Goal: Information Seeking & Learning: Check status

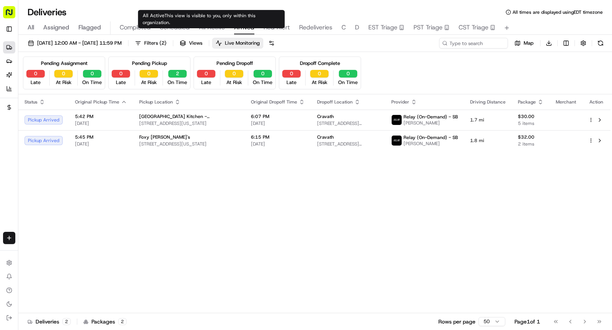
click at [220, 26] on span "All Active" at bounding box center [212, 27] width 26 height 9
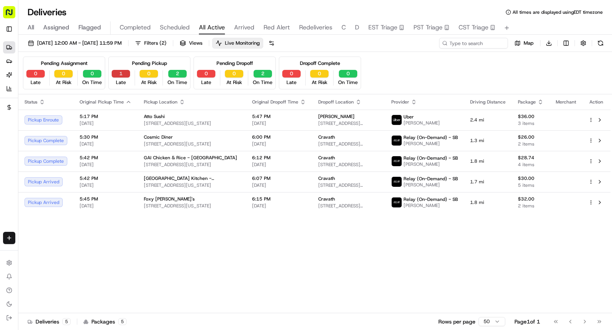
click at [127, 70] on button "1" at bounding box center [121, 74] width 18 height 8
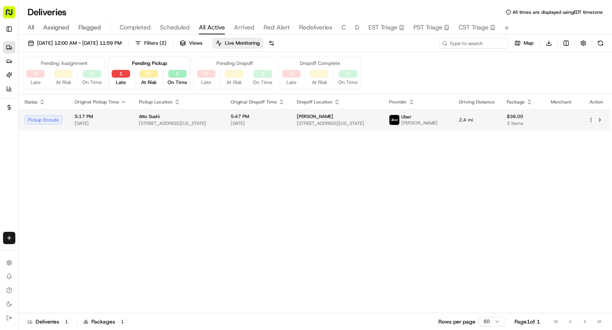
click at [186, 112] on td "Atto Sushi [STREET_ADDRESS][US_STATE]" at bounding box center [179, 120] width 92 height 21
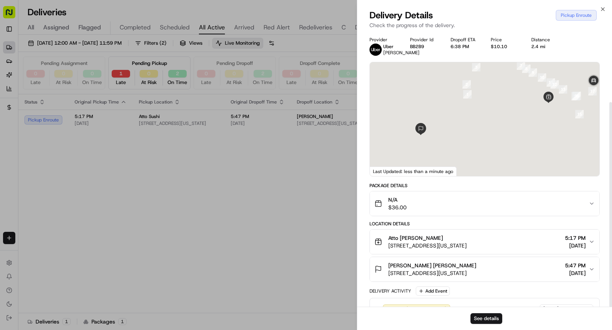
scroll to position [94, 0]
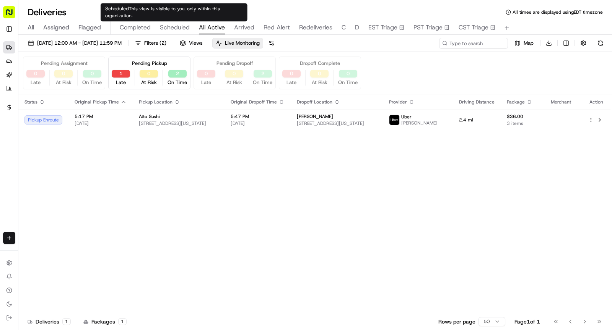
click at [179, 23] on span "Scheduled" at bounding box center [175, 27] width 30 height 9
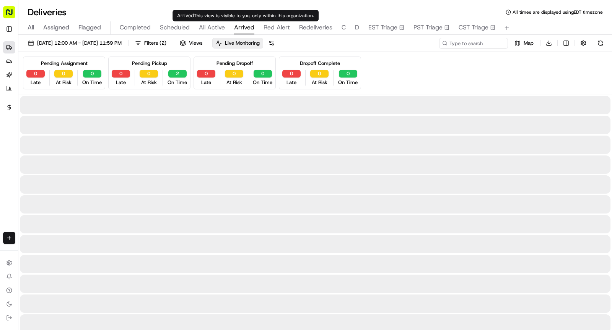
click at [242, 29] on span "Arrived" at bounding box center [244, 27] width 20 height 9
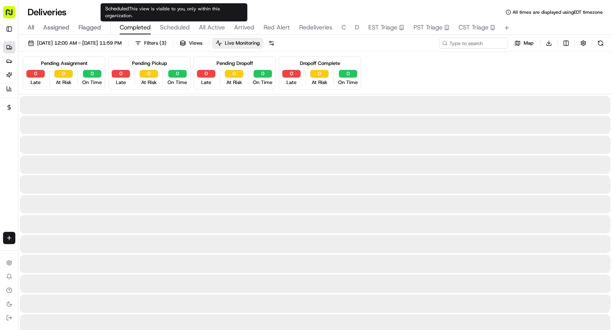
click at [138, 25] on span "Completed" at bounding box center [135, 27] width 31 height 9
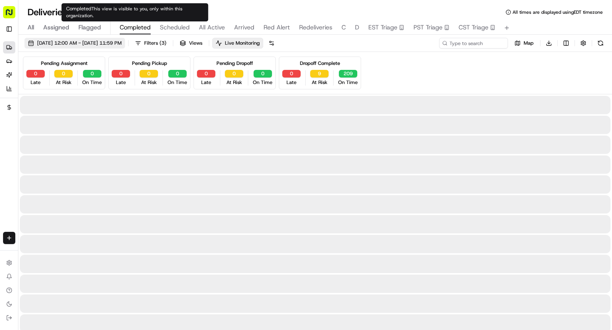
click at [166, 42] on span "Filters ( 3 )" at bounding box center [155, 43] width 22 height 7
click at [122, 42] on span "[DATE] 12:00 AM - [DATE] 11:59 PM" at bounding box center [79, 43] width 85 height 7
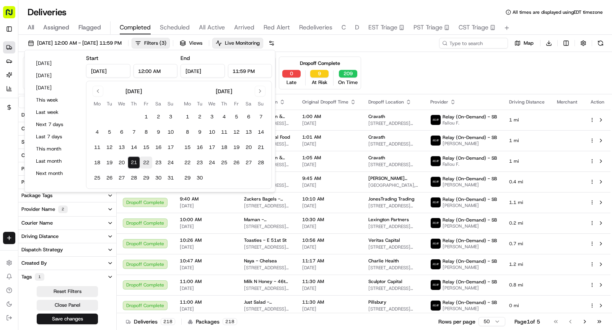
click at [145, 163] on button "22" at bounding box center [146, 163] width 12 height 12
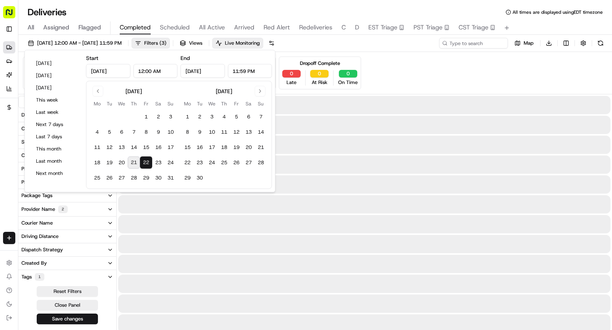
type input "[DATE]"
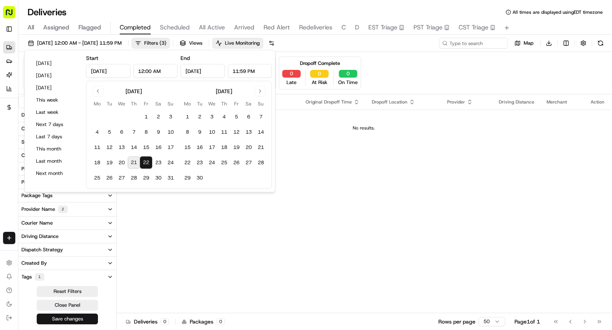
click at [82, 314] on button "Save changes" at bounding box center [67, 319] width 61 height 11
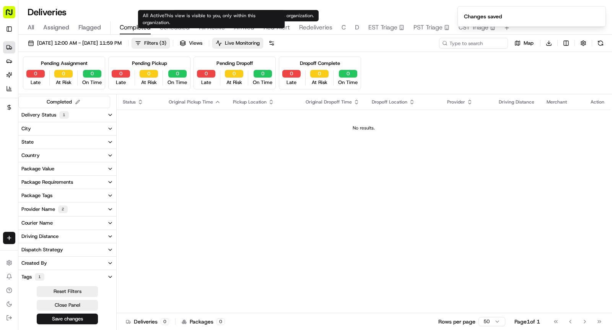
click at [184, 24] on span "Scheduled" at bounding box center [175, 27] width 30 height 9
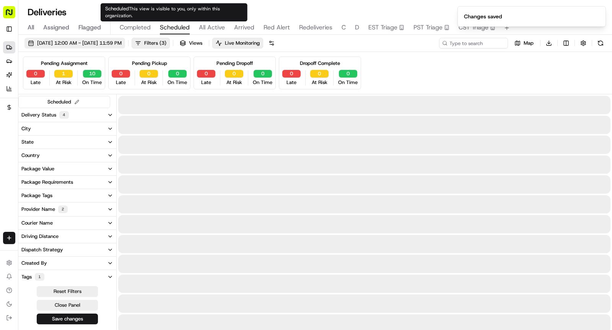
click at [118, 43] on span "[DATE] 12:00 AM - [DATE] 11:59 PM" at bounding box center [79, 43] width 85 height 7
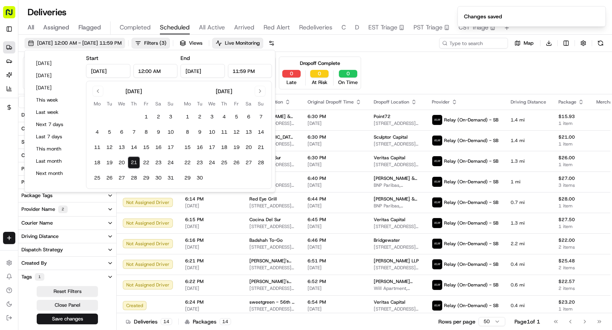
type input "[DATE]"
type input "12:00 AM"
type input "[DATE]"
type input "11:59 PM"
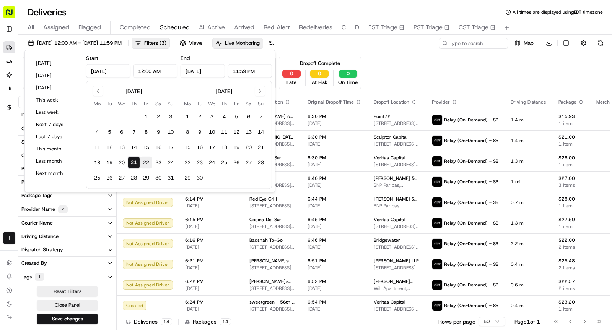
click at [145, 163] on button "22" at bounding box center [146, 163] width 12 height 12
type input "[DATE]"
click at [145, 163] on button "22" at bounding box center [146, 163] width 12 height 12
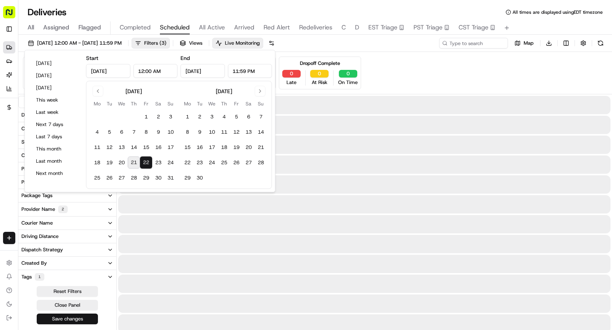
type input "[DATE]"
click at [89, 316] on button "Save changes" at bounding box center [67, 319] width 61 height 11
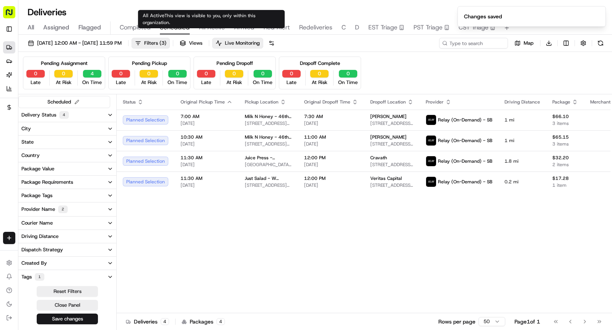
click at [215, 26] on span "All Active" at bounding box center [212, 27] width 26 height 9
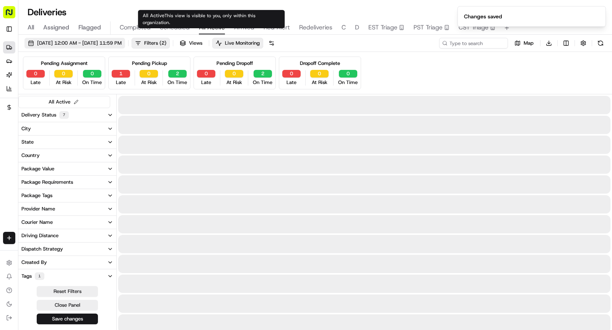
click at [122, 44] on span "[DATE] 12:00 AM - [DATE] 11:59 PM" at bounding box center [79, 43] width 85 height 7
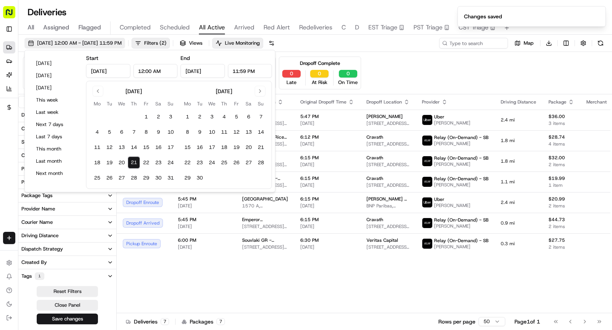
type input "[DATE]"
type input "12:00 AM"
type input "[DATE]"
type input "11:59 PM"
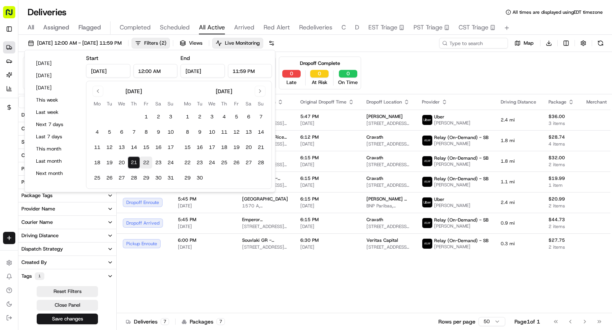
click at [145, 163] on button "22" at bounding box center [146, 163] width 12 height 12
type input "[DATE]"
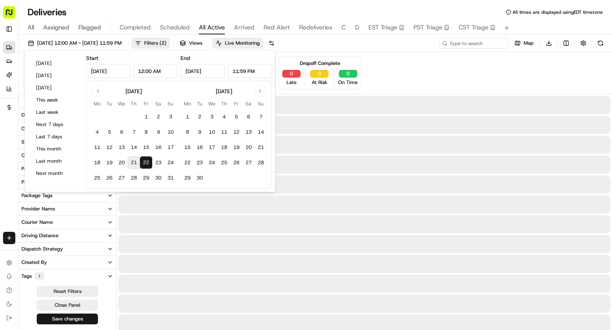
click at [145, 163] on button "22" at bounding box center [146, 163] width 12 height 12
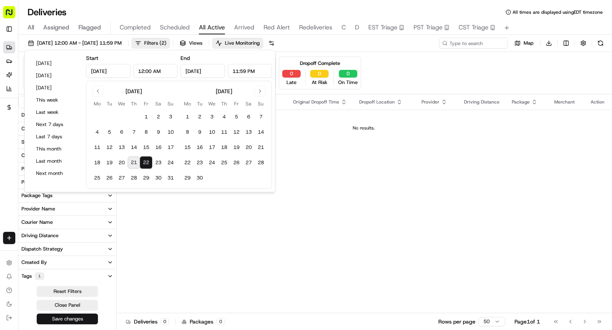
click at [65, 319] on button "Save changes" at bounding box center [67, 319] width 61 height 11
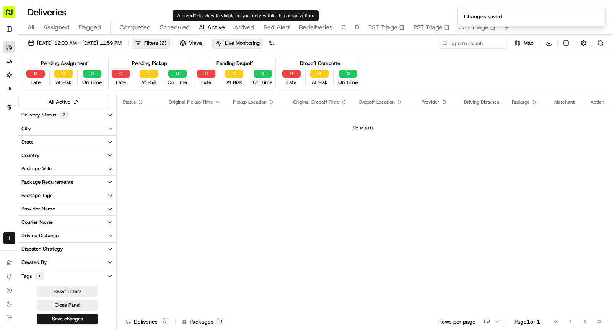
click at [240, 29] on span "Arrived" at bounding box center [244, 27] width 20 height 9
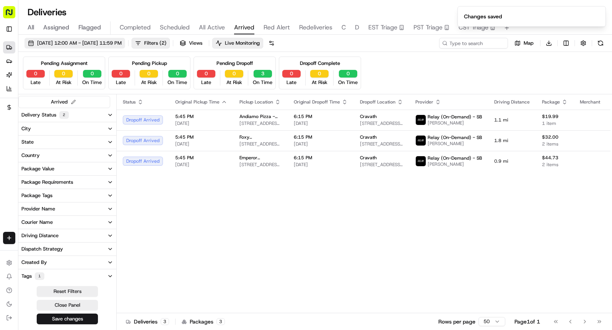
click at [122, 43] on span "[DATE] 12:00 AM - [DATE] 11:59 PM" at bounding box center [79, 43] width 85 height 7
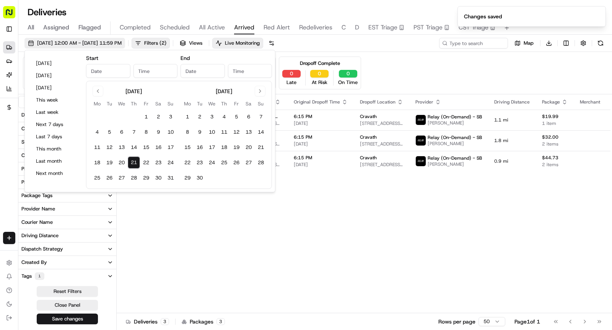
type input "[DATE]"
type input "12:00 AM"
type input "[DATE]"
type input "11:59 PM"
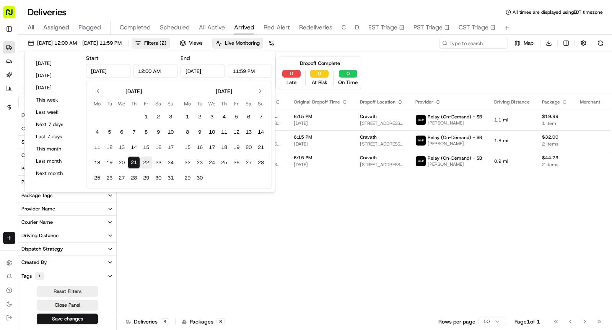
click at [149, 159] on button "22" at bounding box center [146, 163] width 12 height 12
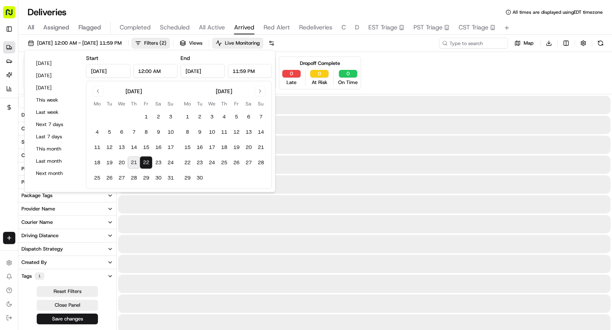
type input "[DATE]"
click at [149, 159] on button "22" at bounding box center [146, 163] width 12 height 12
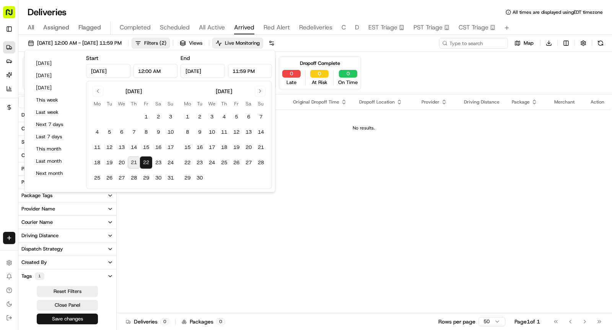
click at [62, 318] on button "Save changes" at bounding box center [67, 319] width 61 height 11
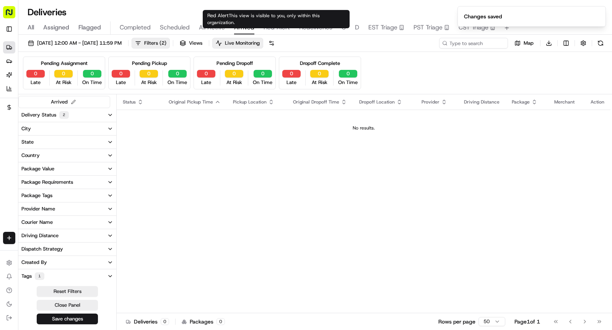
click at [280, 26] on span "Red Alert" at bounding box center [276, 27] width 26 height 9
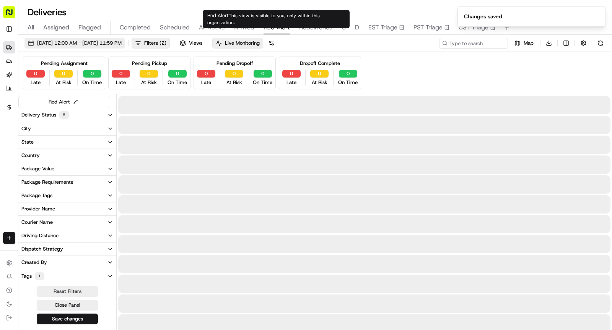
click at [125, 38] on button "[DATE] 12:00 AM - [DATE] 11:59 PM" at bounding box center [74, 43] width 101 height 11
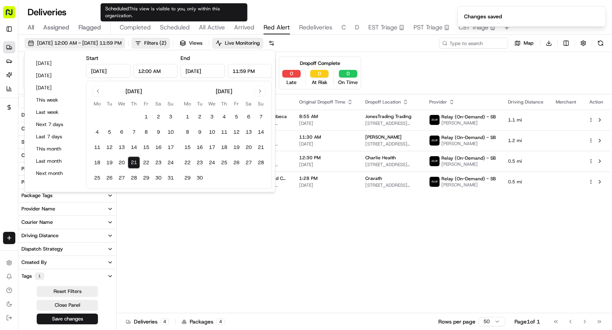
type input "[DATE]"
type input "12:00 AM"
type input "[DATE]"
type input "11:59 PM"
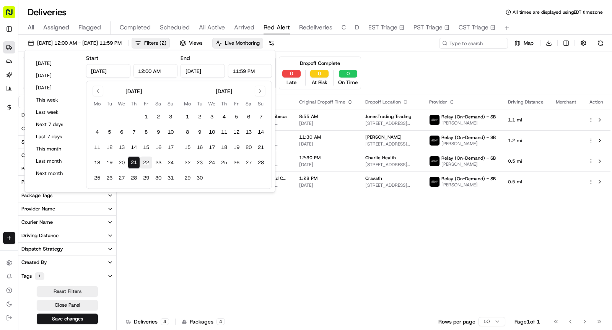
click at [149, 163] on button "22" at bounding box center [146, 163] width 12 height 12
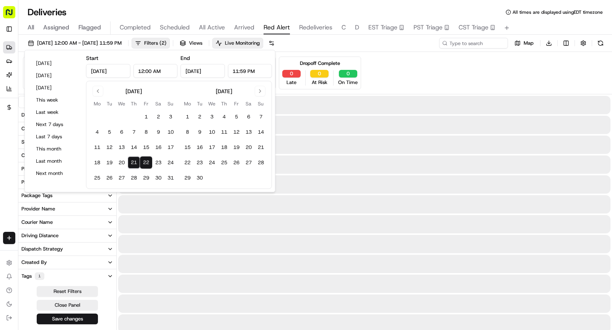
type input "[DATE]"
click at [149, 163] on button "22" at bounding box center [146, 163] width 12 height 12
type input "[DATE]"
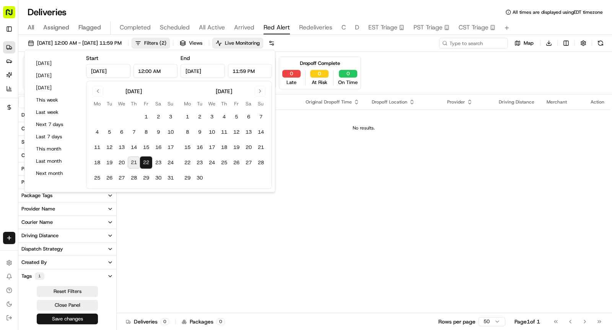
click at [69, 315] on button "Save changes" at bounding box center [67, 319] width 61 height 11
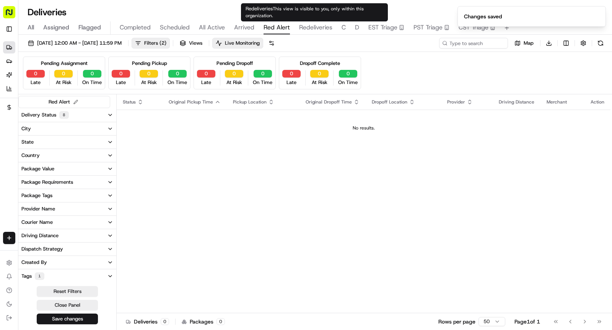
click at [312, 29] on span "Redeliveries" at bounding box center [315, 27] width 33 height 9
type input "[PERSON_NAME]"
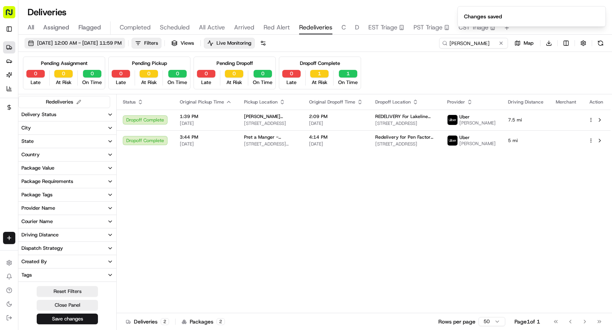
click at [122, 44] on span "[DATE] 12:00 AM - [DATE] 11:59 PM" at bounding box center [79, 43] width 85 height 7
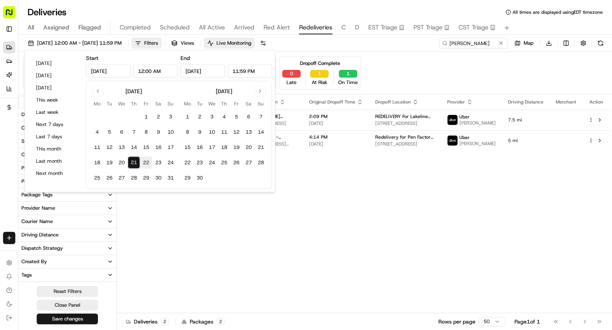
click at [144, 164] on button "22" at bounding box center [146, 163] width 12 height 12
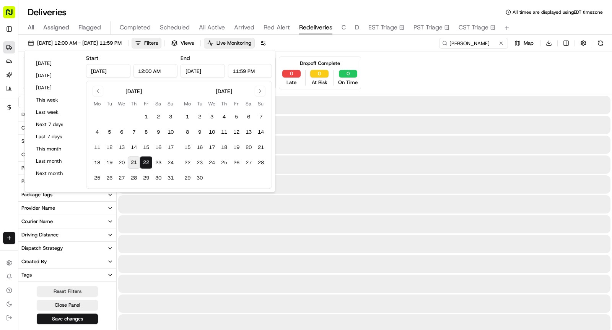
type input "[DATE]"
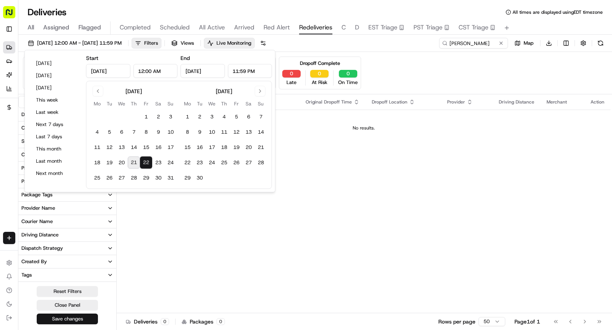
click at [68, 317] on button "Save changes" at bounding box center [67, 319] width 61 height 11
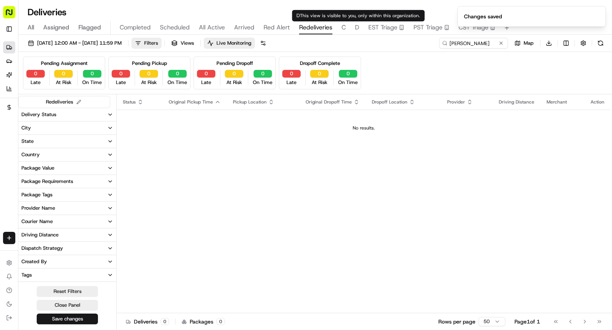
click at [346, 31] on div "All Assigned Flagged Completed Scheduled All Active Arrived Red Alert Redeliver…" at bounding box center [314, 27] width 593 height 13
click at [345, 29] on div "All Assigned Flagged Completed Scheduled All Active Arrived Red Alert Redeliver…" at bounding box center [314, 27] width 593 height 13
click at [342, 27] on span "C" at bounding box center [343, 27] width 4 height 9
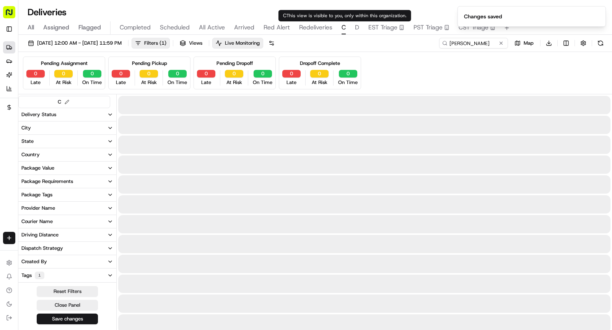
type input "Cockroach Labs"
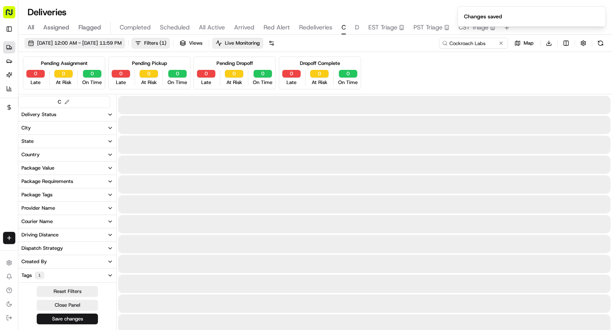
click at [125, 38] on button "[DATE] 12:00 AM - [DATE] 11:59 PM" at bounding box center [74, 43] width 101 height 11
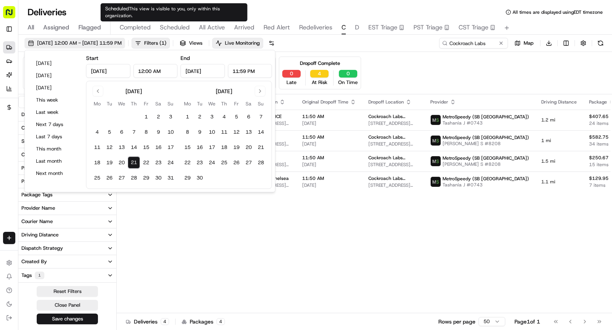
type input "[DATE]"
type input "12:00 AM"
type input "[DATE]"
type input "11:59 PM"
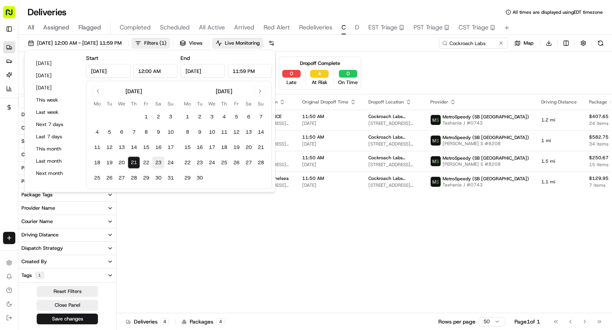
click at [152, 163] on button "23" at bounding box center [158, 163] width 12 height 12
type input "[DATE]"
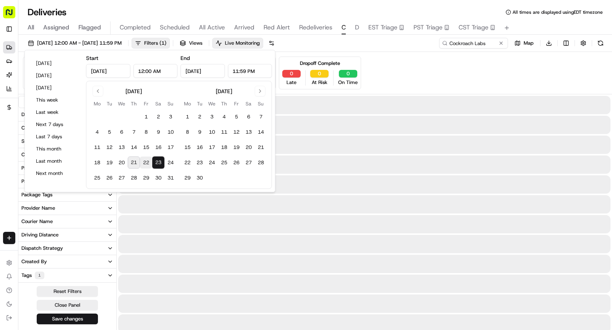
click at [148, 163] on button "22" at bounding box center [146, 163] width 12 height 12
type input "[DATE]"
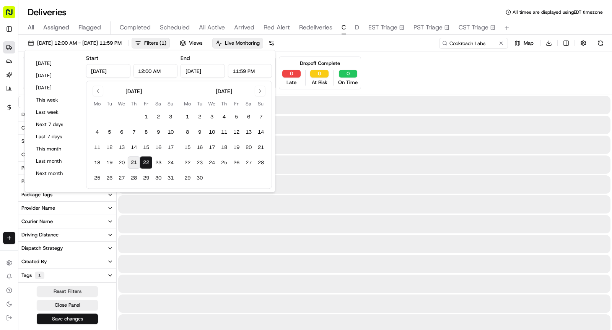
click at [79, 318] on button "Save changes" at bounding box center [67, 319] width 61 height 11
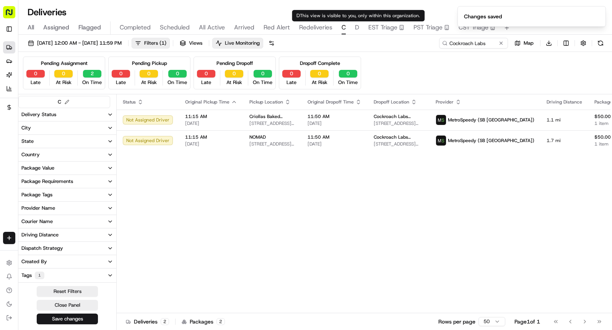
click at [359, 24] on div "All Assigned Flagged Completed Scheduled All Active Arrived Red Alert Redeliver…" at bounding box center [314, 27] width 593 height 13
click at [353, 31] on div "All Assigned Flagged Completed Scheduled All Active Arrived Red Alert Redeliver…" at bounding box center [314, 27] width 593 height 13
click at [355, 26] on span "D" at bounding box center [357, 27] width 4 height 9
type input "D.E."
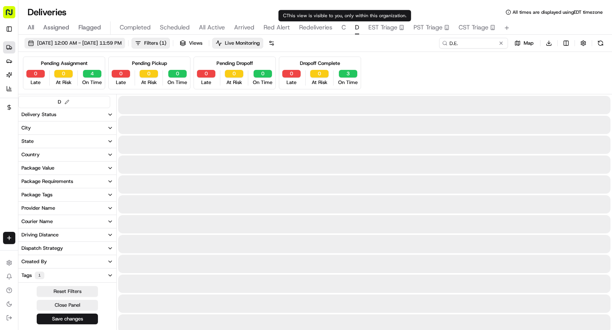
click at [125, 47] on button "[DATE] 12:00 AM - [DATE] 11:59 PM" at bounding box center [74, 43] width 101 height 11
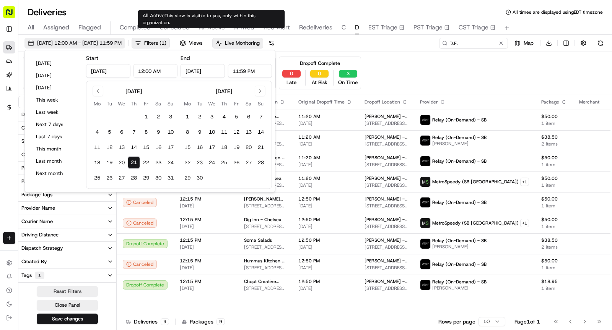
type input "[DATE]"
type input "12:00 AM"
type input "[DATE]"
type input "11:59 PM"
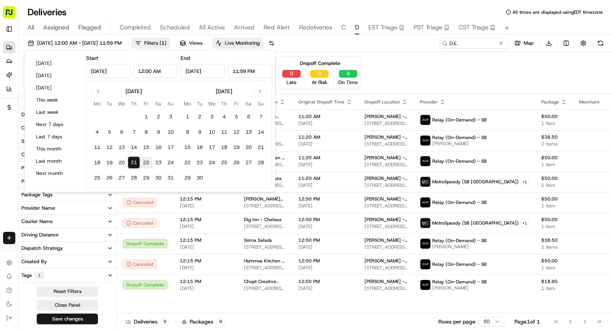
click at [146, 160] on button "22" at bounding box center [146, 163] width 12 height 12
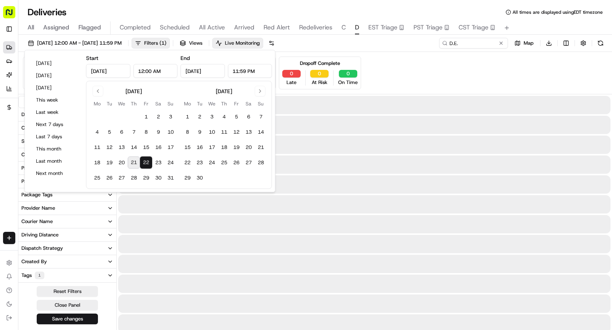
type input "[DATE]"
click at [146, 160] on button "22" at bounding box center [146, 163] width 12 height 12
click at [83, 314] on button "Save changes" at bounding box center [67, 319] width 61 height 11
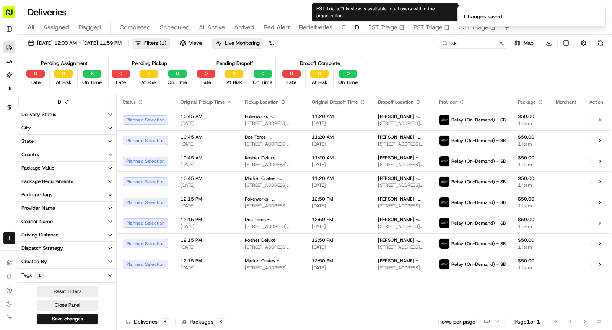
click at [380, 27] on span "EST Triage" at bounding box center [382, 27] width 29 height 9
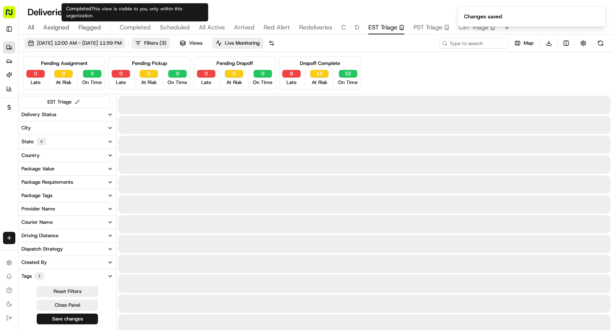
click at [122, 41] on span "[DATE] 12:00 AM - [DATE] 11:59 PM" at bounding box center [79, 43] width 85 height 7
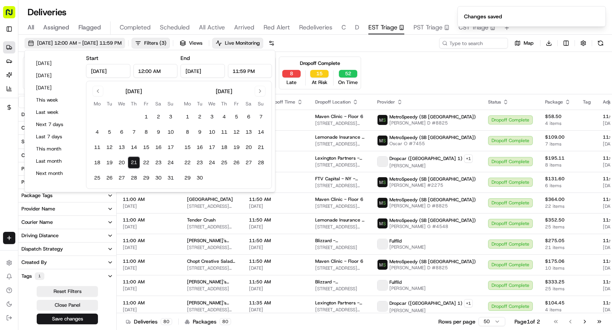
type input "[DATE]"
type input "12:00 AM"
type input "[DATE]"
type input "11:59 PM"
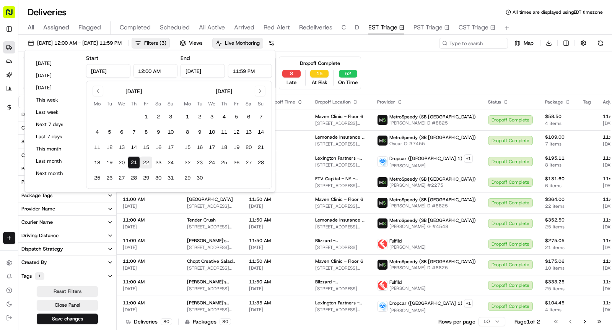
click at [145, 162] on button "22" at bounding box center [146, 163] width 12 height 12
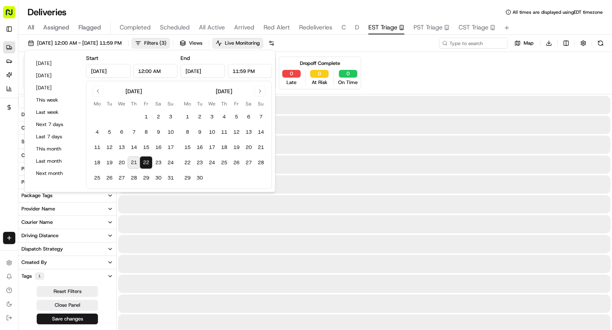
type input "[DATE]"
click at [77, 316] on button "Save changes" at bounding box center [67, 319] width 61 height 11
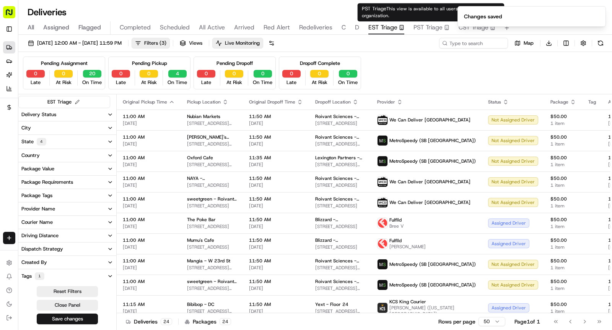
click at [422, 26] on span "PST Triage" at bounding box center [427, 27] width 29 height 9
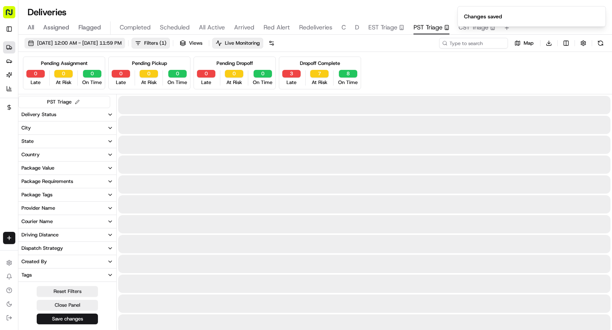
click at [122, 44] on span "[DATE] 12:00 AM - [DATE] 11:59 PM" at bounding box center [79, 43] width 85 height 7
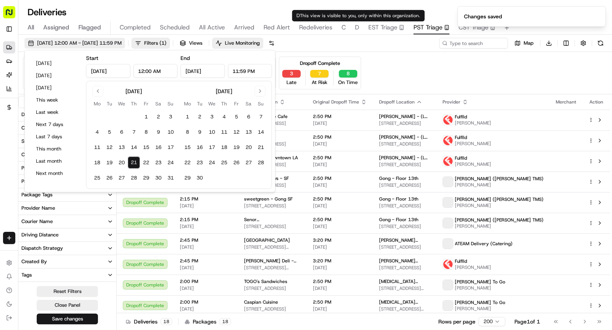
type input "[DATE]"
type input "12:00 AM"
type input "[DATE]"
type input "11:59 PM"
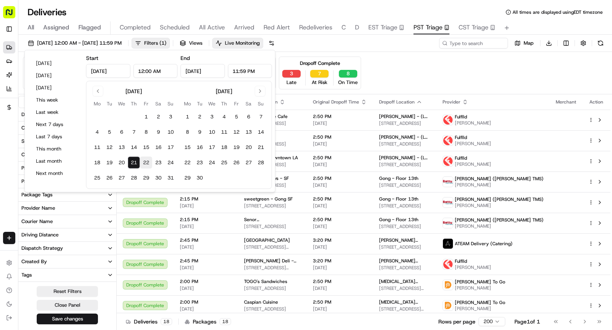
click at [147, 165] on button "22" at bounding box center [146, 163] width 12 height 12
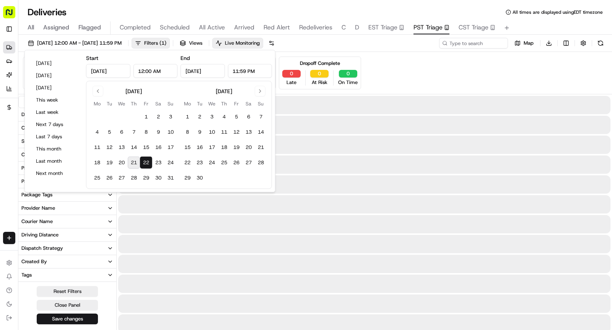
type input "[DATE]"
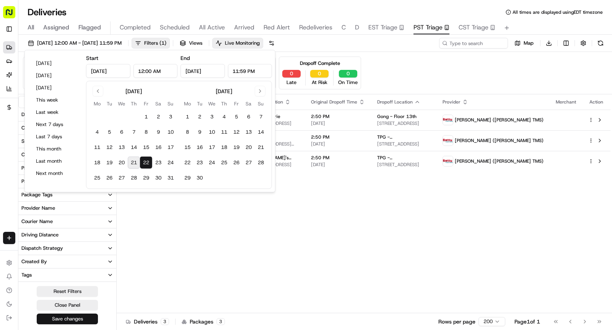
click at [73, 315] on button "Save changes" at bounding box center [67, 319] width 61 height 11
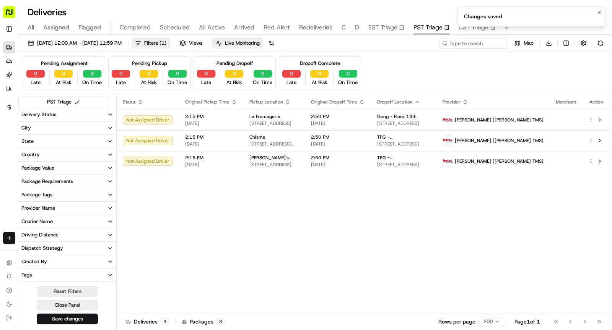
click at [462, 26] on li "Changes saved" at bounding box center [531, 16] width 148 height 21
click at [468, 28] on ol "Changes saved" at bounding box center [531, 16] width 161 height 33
click at [603, 12] on button "Notifications (F8)" at bounding box center [599, 12] width 9 height 9
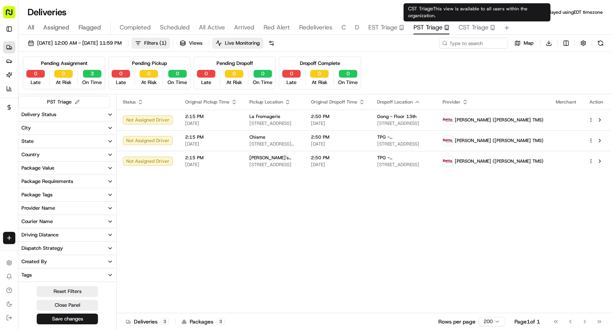
click at [486, 29] on span "CST Triage" at bounding box center [473, 27] width 30 height 9
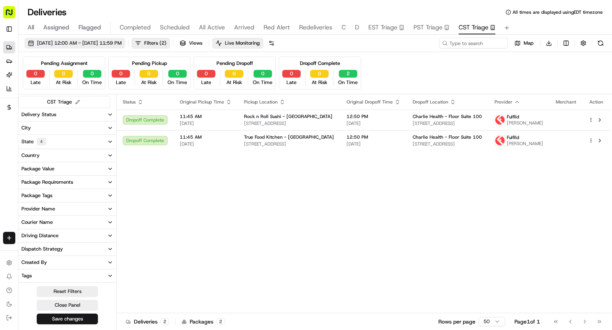
click at [122, 43] on span "[DATE] 12:00 AM - [DATE] 11:59 PM" at bounding box center [79, 43] width 85 height 7
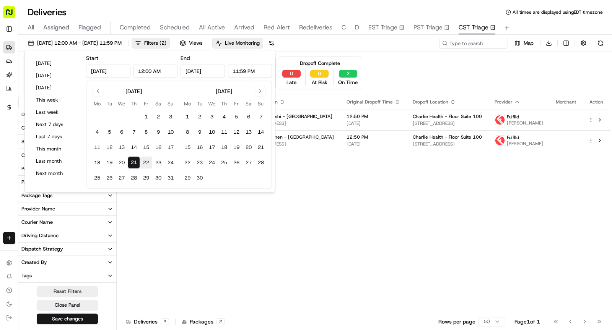
click at [144, 160] on button "22" at bounding box center [146, 163] width 12 height 12
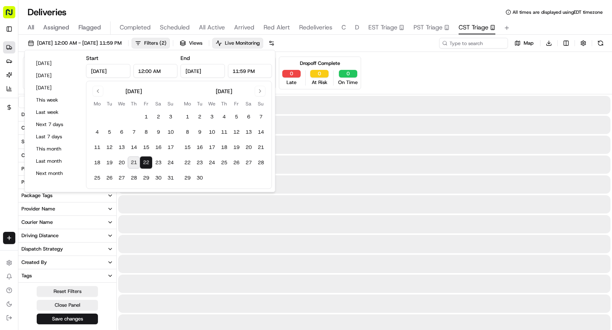
type input "[DATE]"
click at [144, 160] on button "22" at bounding box center [146, 163] width 12 height 12
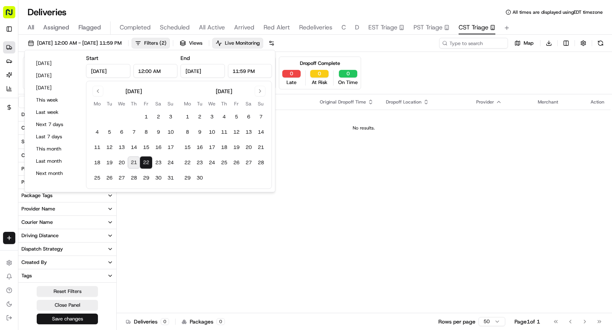
click at [82, 318] on button "Save changes" at bounding box center [67, 319] width 61 height 11
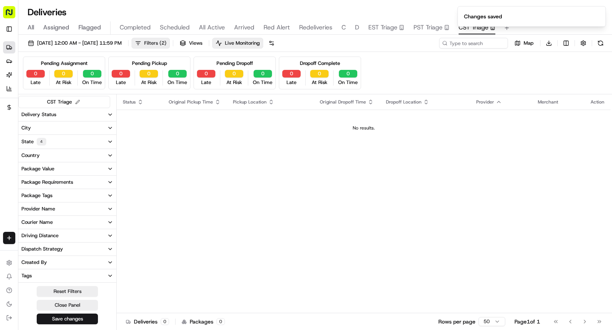
click at [166, 44] on span "( 2 )" at bounding box center [162, 43] width 7 height 7
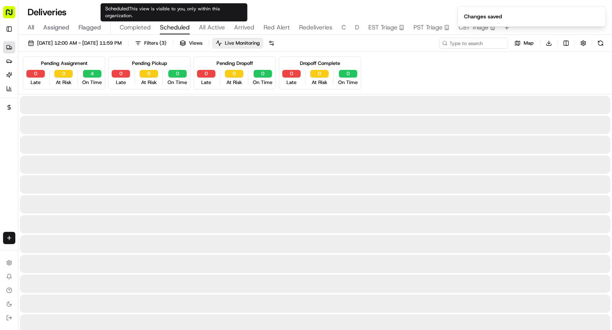
click at [176, 26] on span "Scheduled" at bounding box center [175, 27] width 30 height 9
